Goal: Task Accomplishment & Management: Manage account settings

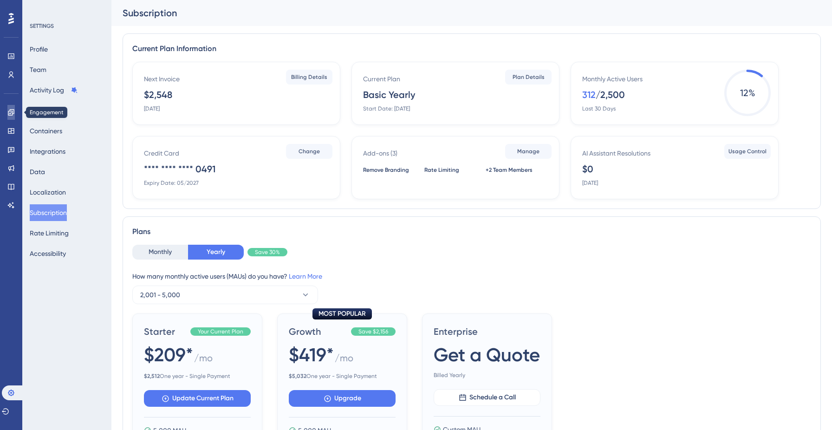
click at [10, 116] on link at bounding box center [10, 112] width 7 height 15
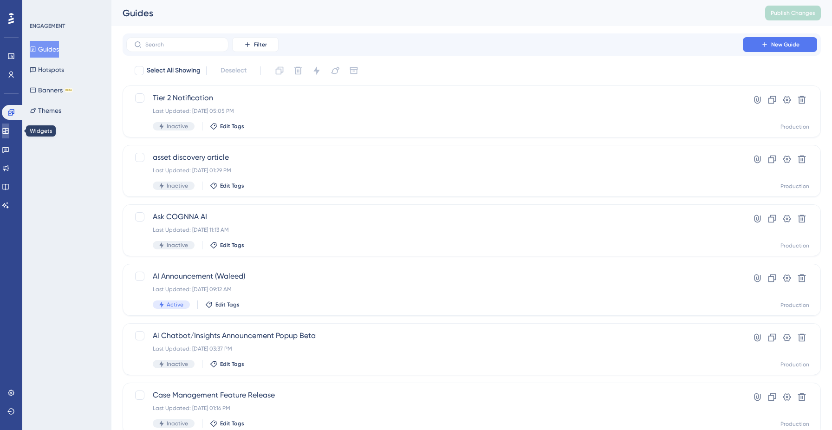
click at [9, 134] on icon at bounding box center [5, 130] width 7 height 7
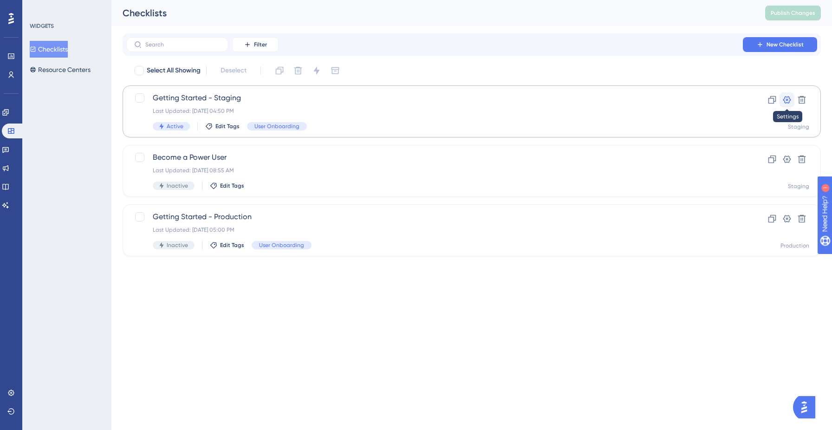
click at [790, 98] on icon at bounding box center [788, 99] width 8 height 7
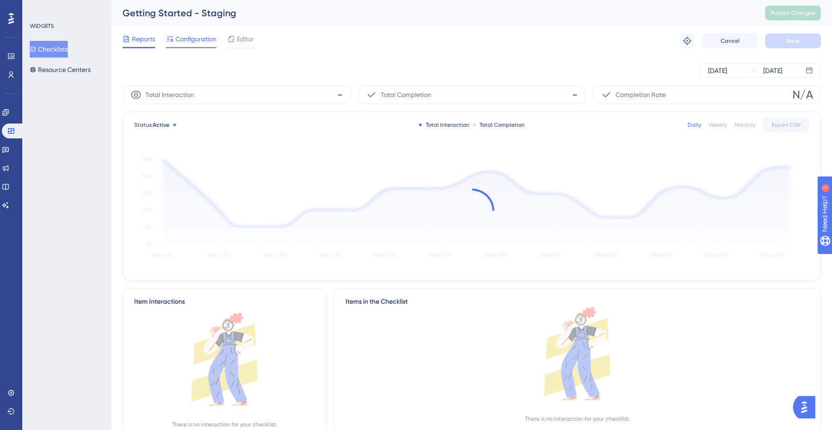
click at [190, 44] on span "Configuration" at bounding box center [196, 38] width 41 height 11
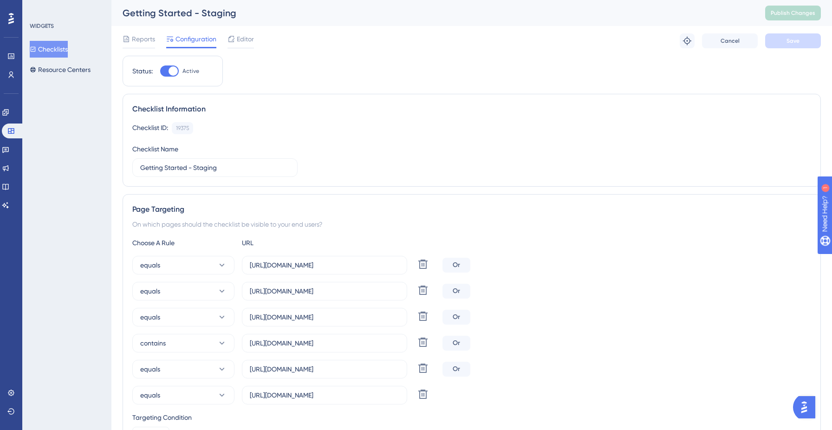
click at [163, 73] on div at bounding box center [169, 70] width 19 height 11
click at [160, 72] on input "Active" at bounding box center [160, 71] width 0 height 0
checkbox input "false"
click at [786, 43] on button "Save" at bounding box center [794, 40] width 56 height 15
click at [52, 52] on button "Checklists" at bounding box center [49, 49] width 38 height 17
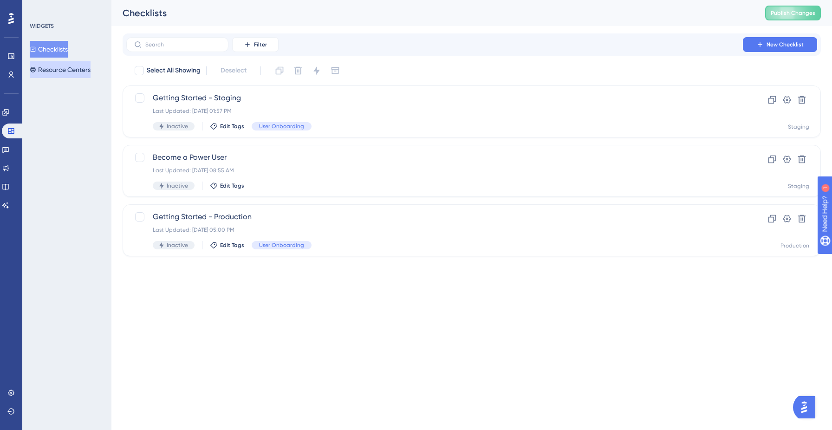
click at [54, 74] on button "Resource Centers" at bounding box center [60, 69] width 61 height 17
